Goal: Use online tool/utility: Use online tool/utility

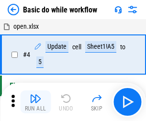
click at [35, 102] on img "button" at bounding box center [35, 98] width 11 height 11
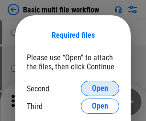
click at [100, 89] on span "Open" at bounding box center [100, 89] width 16 height 8
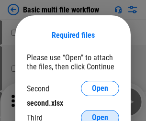
click at [100, 114] on span "Open" at bounding box center [100, 118] width 16 height 8
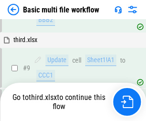
scroll to position [333, 0]
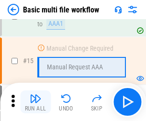
click at [35, 102] on img "button" at bounding box center [35, 98] width 11 height 11
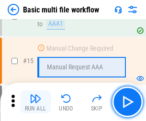
scroll to position [637, 0]
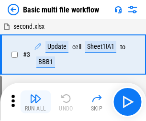
click at [35, 102] on img "button" at bounding box center [35, 98] width 11 height 11
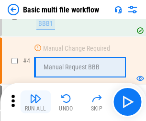
click at [35, 102] on img "button" at bounding box center [35, 98] width 11 height 11
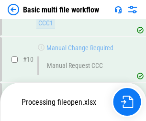
scroll to position [449, 0]
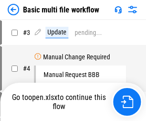
scroll to position [39, 0]
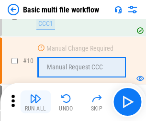
click at [35, 102] on img "button" at bounding box center [35, 98] width 11 height 11
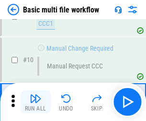
click at [35, 102] on img "button" at bounding box center [35, 98] width 11 height 11
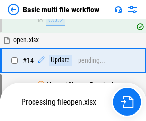
scroll to position [501, 0]
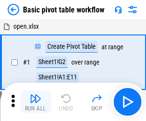
click at [35, 102] on img "button" at bounding box center [35, 98] width 11 height 11
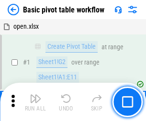
scroll to position [229, 0]
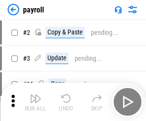
click at [35, 102] on img "button" at bounding box center [35, 98] width 11 height 11
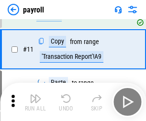
scroll to position [69, 0]
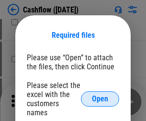
click at [100, 95] on span "Open" at bounding box center [100, 99] width 16 height 8
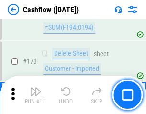
scroll to position [1013, 0]
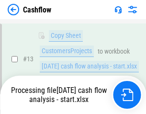
scroll to position [144, 0]
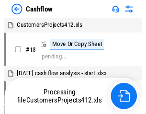
scroll to position [11, 0]
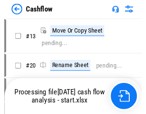
scroll to position [11, 0]
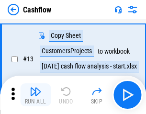
click at [35, 95] on img "button" at bounding box center [35, 91] width 11 height 11
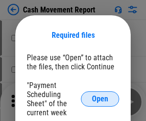
click at [100, 99] on span "Open" at bounding box center [100, 99] width 16 height 8
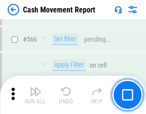
scroll to position [4388, 0]
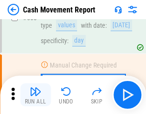
click at [35, 95] on img "button" at bounding box center [35, 91] width 11 height 11
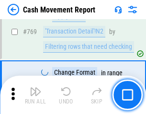
scroll to position [5320, 0]
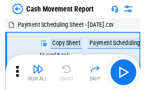
scroll to position [17, 0]
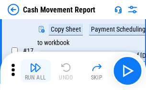
click at [35, 71] on img "button" at bounding box center [35, 67] width 11 height 11
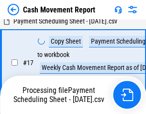
scroll to position [150, 0]
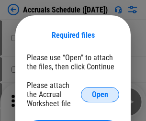
click at [100, 94] on span "Open" at bounding box center [100, 95] width 16 height 8
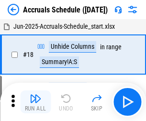
click at [35, 102] on img "button" at bounding box center [35, 98] width 11 height 11
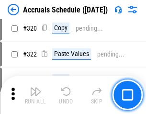
scroll to position [1781, 0]
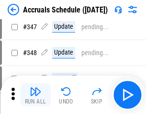
click at [35, 95] on img "button" at bounding box center [35, 91] width 11 height 11
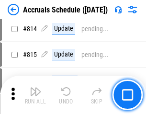
scroll to position [4225, 0]
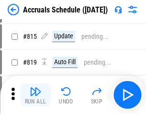
click at [35, 95] on img "button" at bounding box center [35, 91] width 11 height 11
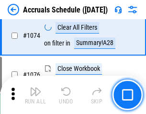
scroll to position [5734, 0]
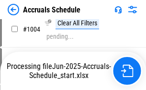
scroll to position [5545, 0]
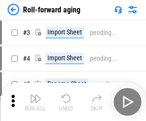
click at [35, 95] on img "button" at bounding box center [35, 98] width 11 height 11
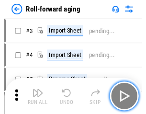
scroll to position [1, 0]
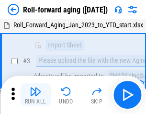
click at [35, 95] on img "button" at bounding box center [35, 91] width 11 height 11
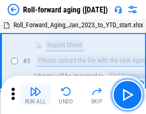
scroll to position [62, 0]
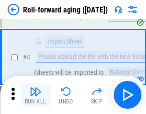
click at [35, 95] on img "button" at bounding box center [35, 91] width 11 height 11
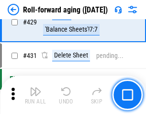
scroll to position [3320, 0]
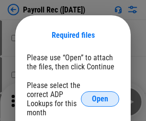
click at [100, 99] on span "Open" at bounding box center [100, 99] width 16 height 8
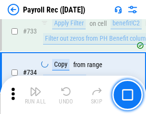
scroll to position [5585, 0]
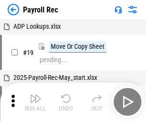
click at [35, 102] on img "button" at bounding box center [35, 98] width 11 height 11
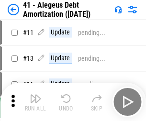
click at [35, 102] on img "button" at bounding box center [35, 98] width 11 height 11
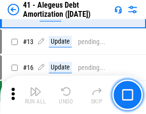
scroll to position [118, 0]
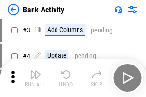
click at [35, 78] on img "button" at bounding box center [35, 74] width 11 height 11
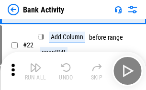
scroll to position [257, 0]
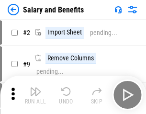
scroll to position [13, 0]
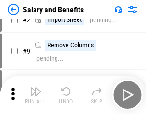
click at [35, 95] on img "button" at bounding box center [35, 91] width 11 height 11
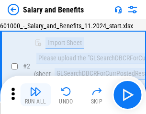
click at [35, 95] on img "button" at bounding box center [35, 91] width 11 height 11
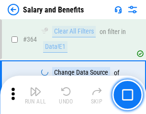
scroll to position [4509, 0]
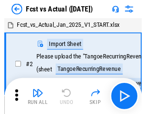
scroll to position [12, 0]
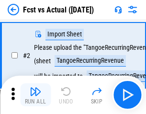
click at [35, 95] on img "button" at bounding box center [35, 91] width 11 height 11
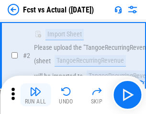
click at [35, 95] on img "button" at bounding box center [35, 91] width 11 height 11
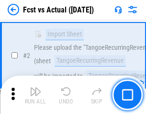
scroll to position [90, 0]
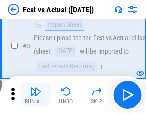
click at [35, 95] on img "button" at bounding box center [35, 91] width 11 height 11
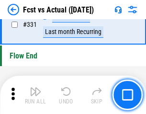
scroll to position [4583, 0]
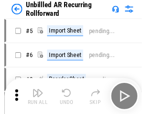
scroll to position [21, 0]
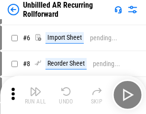
click at [35, 95] on img "button" at bounding box center [35, 91] width 11 height 11
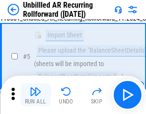
click at [35, 95] on img "button" at bounding box center [35, 91] width 11 height 11
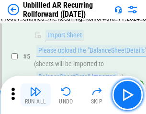
scroll to position [90, 0]
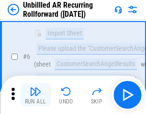
click at [35, 95] on img "button" at bounding box center [35, 91] width 11 height 11
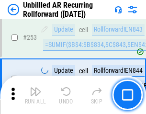
scroll to position [3252, 0]
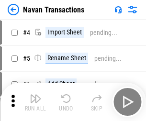
click at [35, 95] on img "button" at bounding box center [35, 98] width 11 height 11
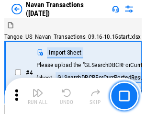
scroll to position [15, 0]
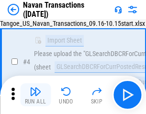
click at [35, 95] on img "button" at bounding box center [35, 91] width 11 height 11
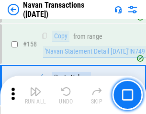
scroll to position [3104, 0]
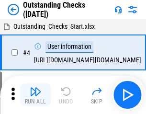
click at [35, 95] on img "button" at bounding box center [35, 91] width 11 height 11
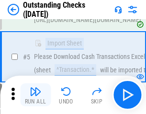
click at [35, 95] on img "button" at bounding box center [35, 91] width 11 height 11
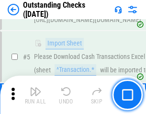
scroll to position [100, 0]
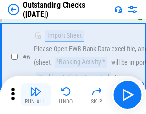
click at [35, 95] on img "button" at bounding box center [35, 91] width 11 height 11
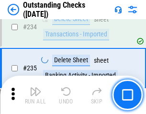
scroll to position [2907, 0]
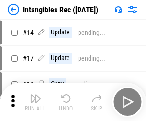
click at [35, 102] on img "button" at bounding box center [35, 98] width 11 height 11
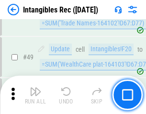
scroll to position [373, 0]
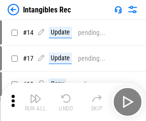
click at [35, 102] on img "button" at bounding box center [35, 98] width 11 height 11
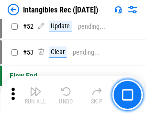
scroll to position [373, 0]
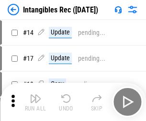
click at [35, 102] on img "button" at bounding box center [35, 98] width 11 height 11
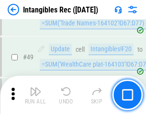
scroll to position [373, 0]
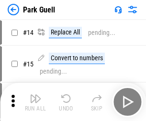
click at [35, 95] on img "button" at bounding box center [35, 98] width 11 height 11
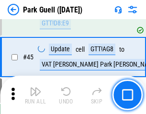
scroll to position [1197, 0]
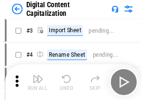
scroll to position [28, 0]
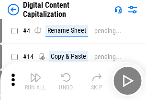
click at [35, 80] on img "button" at bounding box center [35, 76] width 11 height 11
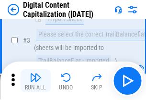
click at [35, 80] on img "button" at bounding box center [35, 76] width 11 height 11
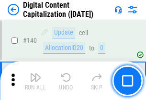
scroll to position [1015, 0]
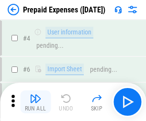
click at [35, 95] on img "button" at bounding box center [35, 98] width 11 height 11
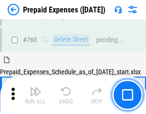
scroll to position [2654, 0]
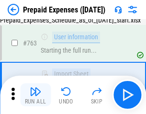
click at [35, 95] on img "button" at bounding box center [35, 91] width 11 height 11
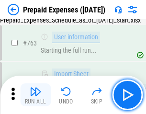
scroll to position [2710, 0]
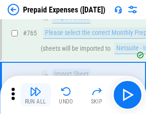
click at [35, 95] on img "button" at bounding box center [35, 91] width 11 height 11
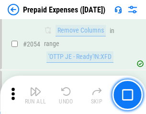
scroll to position [10008, 0]
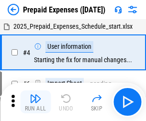
click at [35, 102] on img "button" at bounding box center [35, 98] width 11 height 11
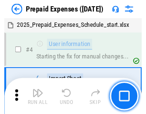
scroll to position [42, 0]
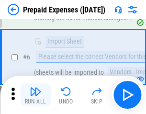
click at [35, 95] on img "button" at bounding box center [35, 91] width 11 height 11
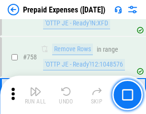
scroll to position [3411, 0]
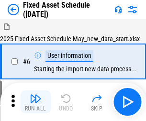
click at [35, 102] on img "button" at bounding box center [35, 98] width 11 height 11
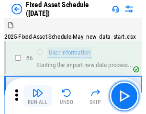
scroll to position [52, 0]
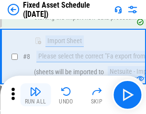
click at [35, 95] on img "button" at bounding box center [35, 91] width 11 height 11
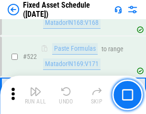
scroll to position [3328, 0]
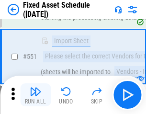
click at [35, 95] on img "button" at bounding box center [35, 91] width 11 height 11
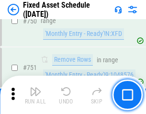
scroll to position [4668, 0]
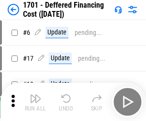
click at [35, 102] on img "button" at bounding box center [35, 98] width 11 height 11
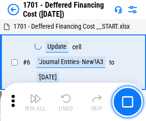
scroll to position [115, 0]
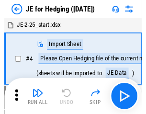
scroll to position [1, 0]
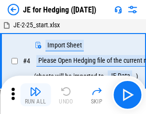
click at [35, 95] on img "button" at bounding box center [35, 91] width 11 height 11
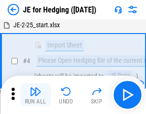
click at [35, 95] on img "button" at bounding box center [35, 91] width 11 height 11
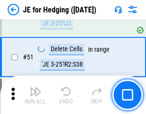
scroll to position [620, 0]
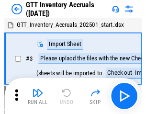
scroll to position [1, 0]
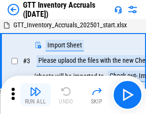
click at [35, 95] on img "button" at bounding box center [35, 91] width 11 height 11
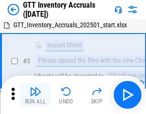
click at [35, 95] on img "button" at bounding box center [35, 91] width 11 height 11
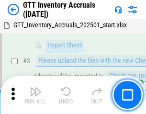
scroll to position [62, 0]
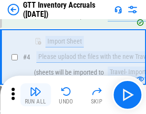
click at [35, 95] on img "button" at bounding box center [35, 91] width 11 height 11
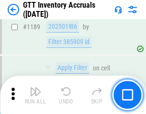
scroll to position [7818, 0]
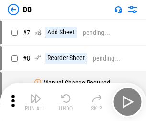
click at [35, 102] on img "button" at bounding box center [35, 98] width 11 height 11
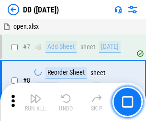
scroll to position [92, 0]
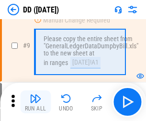
click at [35, 102] on img "button" at bounding box center [35, 98] width 11 height 11
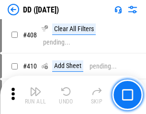
scroll to position [4284, 0]
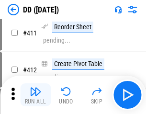
click at [35, 95] on img "button" at bounding box center [35, 91] width 11 height 11
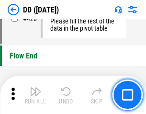
scroll to position [4582, 0]
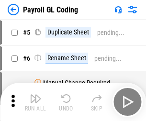
click at [35, 102] on img "button" at bounding box center [35, 98] width 11 height 11
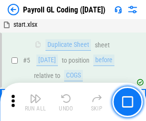
scroll to position [115, 0]
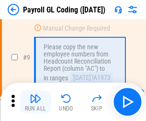
click at [35, 102] on img "button" at bounding box center [35, 98] width 11 height 11
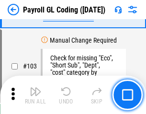
scroll to position [2246, 0]
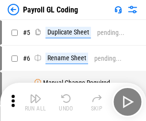
click at [35, 102] on img "button" at bounding box center [35, 98] width 11 height 11
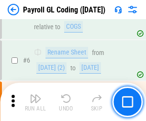
scroll to position [115, 0]
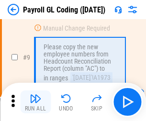
click at [35, 102] on img "button" at bounding box center [35, 98] width 11 height 11
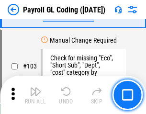
scroll to position [2246, 0]
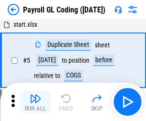
click at [35, 102] on img "button" at bounding box center [35, 98] width 11 height 11
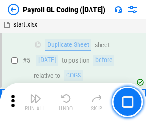
scroll to position [115, 0]
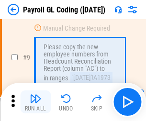
click at [35, 102] on img "button" at bounding box center [35, 98] width 11 height 11
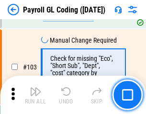
scroll to position [2246, 0]
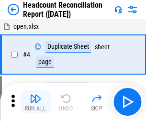
click at [35, 102] on img "button" at bounding box center [35, 98] width 11 height 11
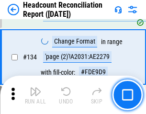
scroll to position [1151, 0]
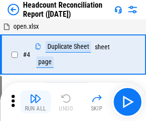
click at [35, 102] on img "button" at bounding box center [35, 98] width 11 height 11
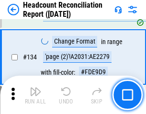
scroll to position [1151, 0]
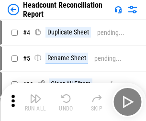
click at [35, 102] on img "button" at bounding box center [35, 98] width 11 height 11
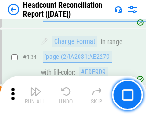
scroll to position [1151, 0]
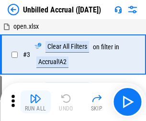
click at [35, 102] on img "button" at bounding box center [35, 98] width 11 height 11
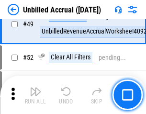
scroll to position [868, 0]
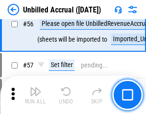
click at [35, 95] on img "button" at bounding box center [35, 91] width 11 height 11
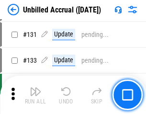
scroll to position [2852, 0]
